Goal: Navigation & Orientation: Find specific page/section

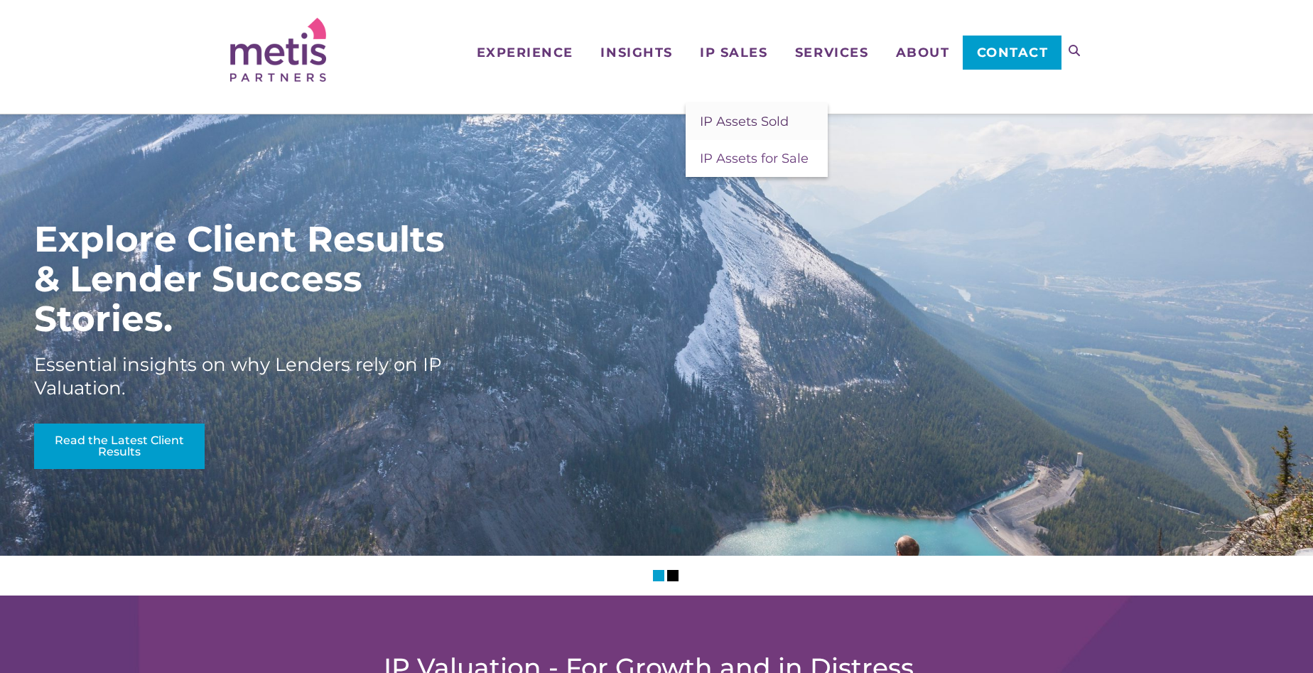
click at [751, 121] on span "IP Assets Sold" at bounding box center [744, 122] width 89 height 16
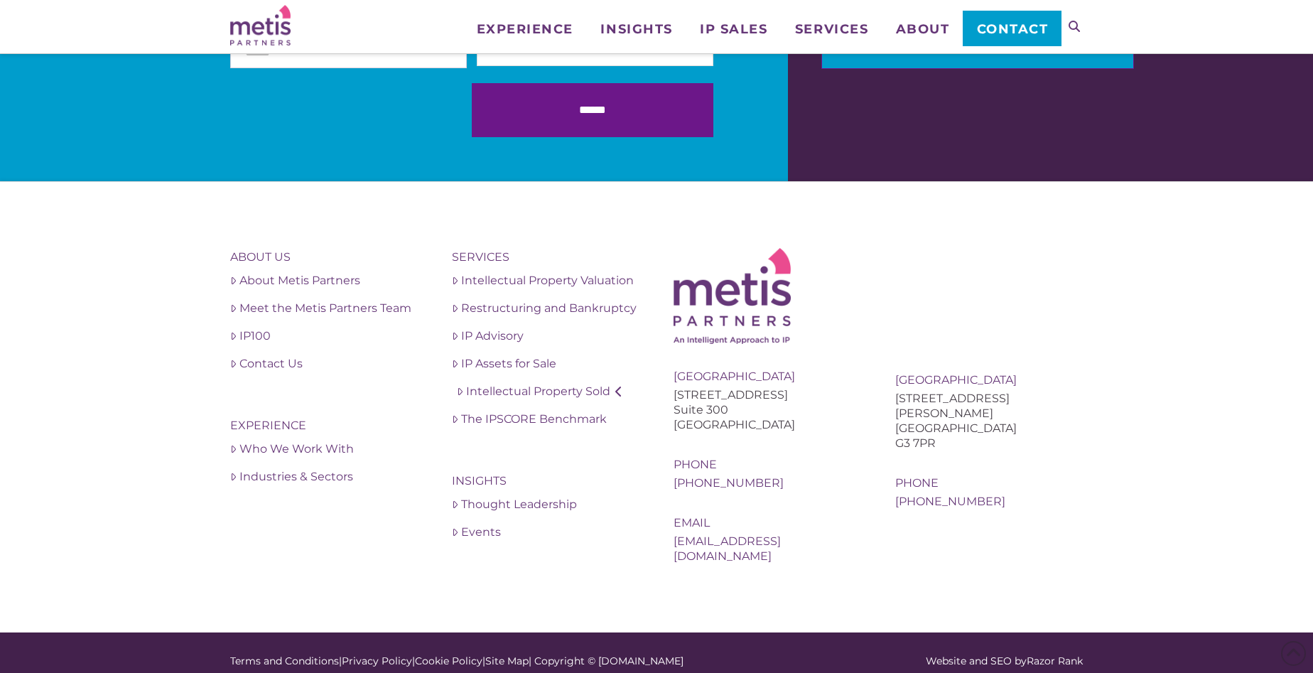
scroll to position [2151, 0]
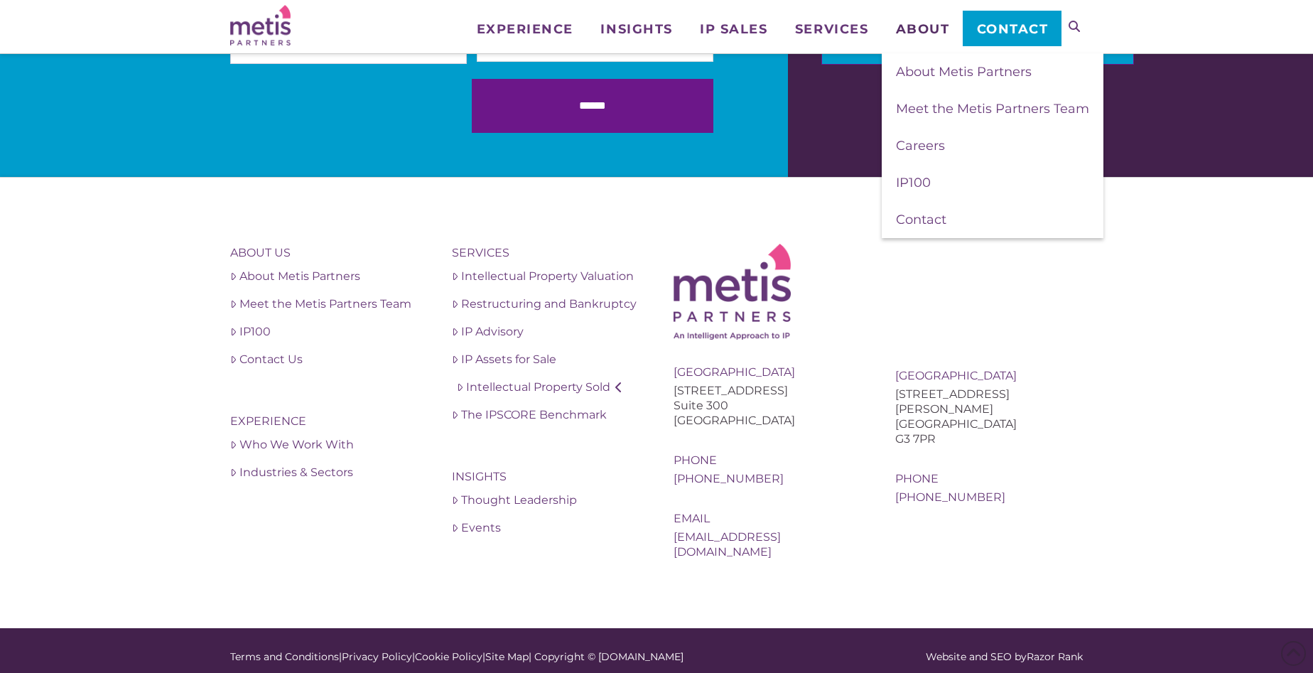
click at [906, 26] on span "About" at bounding box center [923, 29] width 54 height 13
click at [936, 104] on span "Meet the Metis Partners Team" at bounding box center [992, 109] width 193 height 16
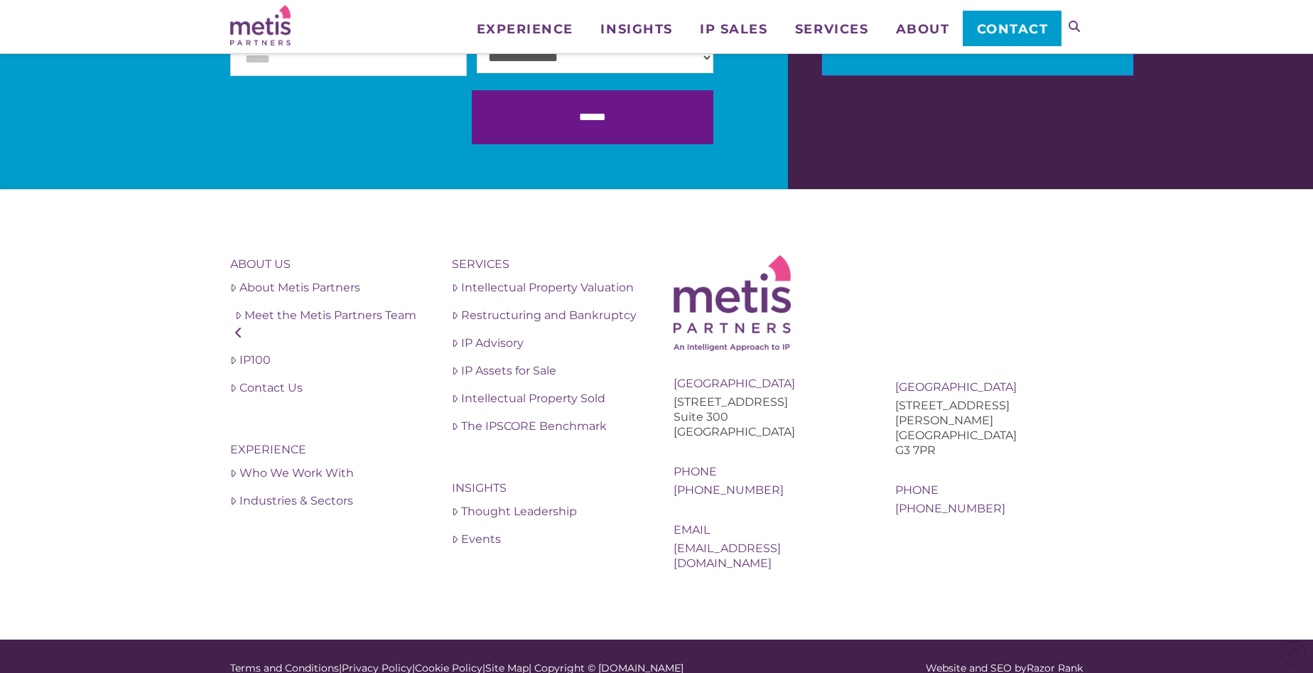
scroll to position [2872, 0]
